Goal: Task Accomplishment & Management: Complete application form

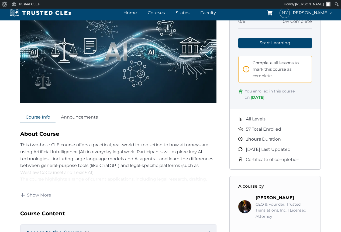
scroll to position [114, 0]
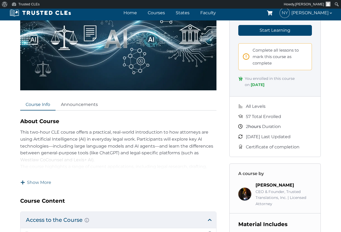
click at [41, 181] on span "Show More" at bounding box center [39, 183] width 24 height 6
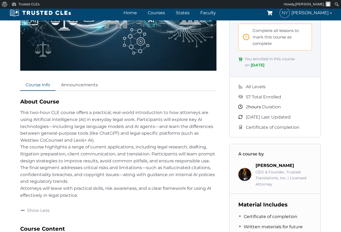
scroll to position [137, 0]
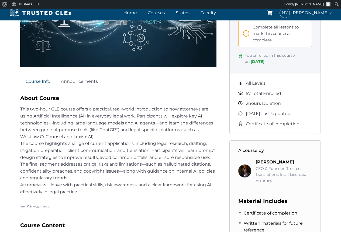
click at [260, 125] on span "Certificate of completion" at bounding box center [273, 124] width 54 height 7
click at [265, 29] on span "Complete all lessons to mark this course as complete" at bounding box center [279, 33] width 55 height 19
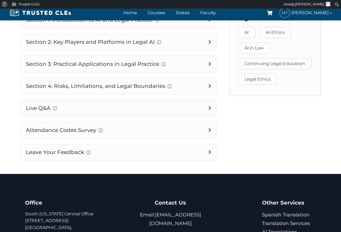
scroll to position [414, 0]
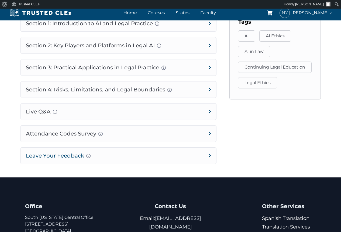
click at [208, 162] on h4 "Leave Your Feedback Use this space to share your thoughts about this course, if…" at bounding box center [117, 156] width 195 height 16
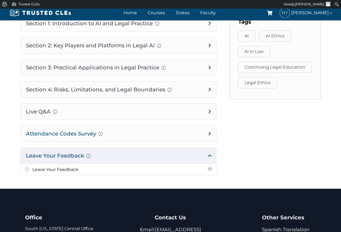
click at [211, 138] on h4 "Attendance Codes Survey Completion instructions for survey and attendance Final…" at bounding box center [117, 134] width 195 height 16
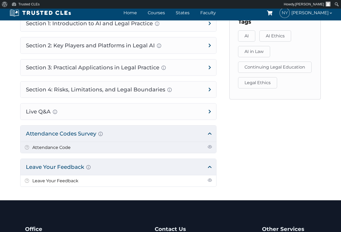
click at [28, 151] on span at bounding box center [27, 148] width 4 height 6
click at [62, 150] on link "Attendance Code" at bounding box center [51, 147] width 38 height 5
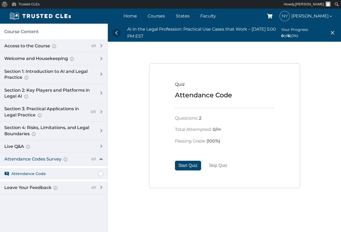
click at [209, 155] on div "Quiz Attendance Code Questions: 2 Total Attempted: 0/∞ Passing Grade (100%) Sta…" at bounding box center [224, 125] width 151 height 125
click at [187, 163] on button "Start Quiz" at bounding box center [188, 166] width 26 height 10
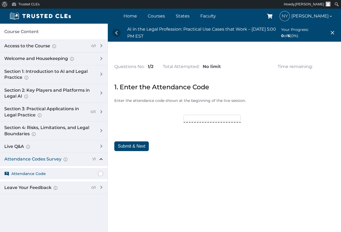
click at [187, 119] on input"] "text" at bounding box center [211, 118] width 57 height 6
click at [188, 117] on input"] "text" at bounding box center [211, 118] width 57 height 6
type input"] "Trusted15"
click at [137, 144] on button "Submit & Next" at bounding box center [131, 147] width 34 height 10
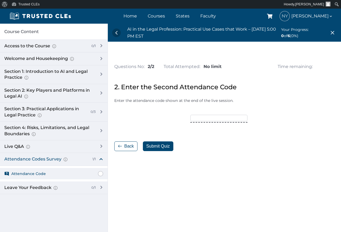
click at [200, 116] on input"] "text" at bounding box center [218, 118] width 57 height 6
type input"] "October25"
click at [162, 146] on button "Submit Quiz" at bounding box center [158, 147] width 30 height 10
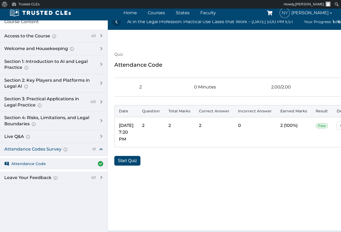
scroll to position [8, 0]
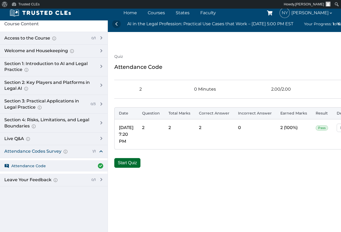
click at [131, 162] on button "Start Quiz" at bounding box center [127, 163] width 26 height 10
